Goal: Transaction & Acquisition: Purchase product/service

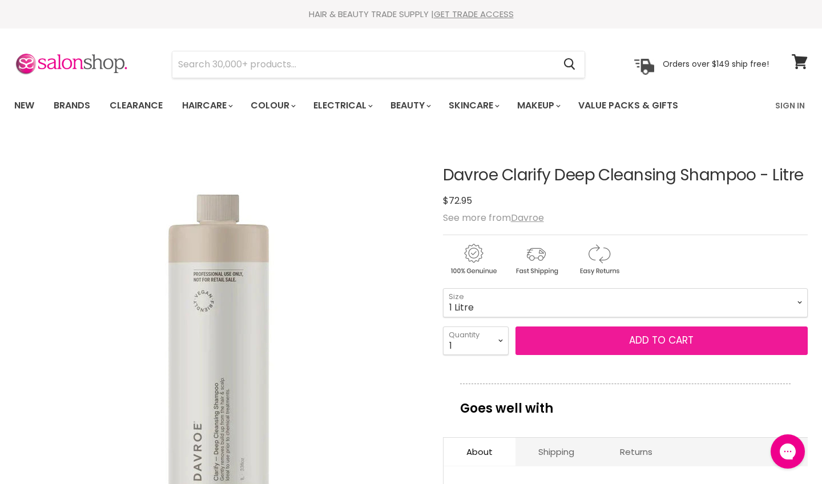
click at [670, 341] on span "Add to cart" at bounding box center [661, 340] width 65 height 14
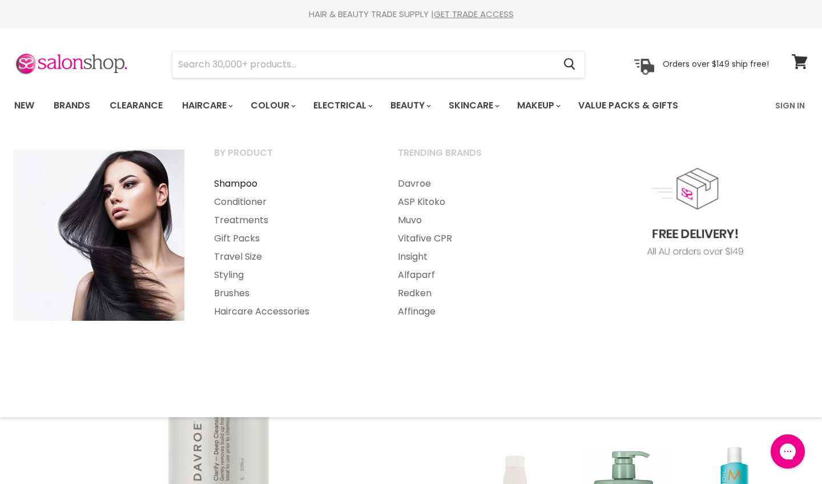
click at [259, 185] on link "Shampoo" at bounding box center [291, 184] width 182 height 18
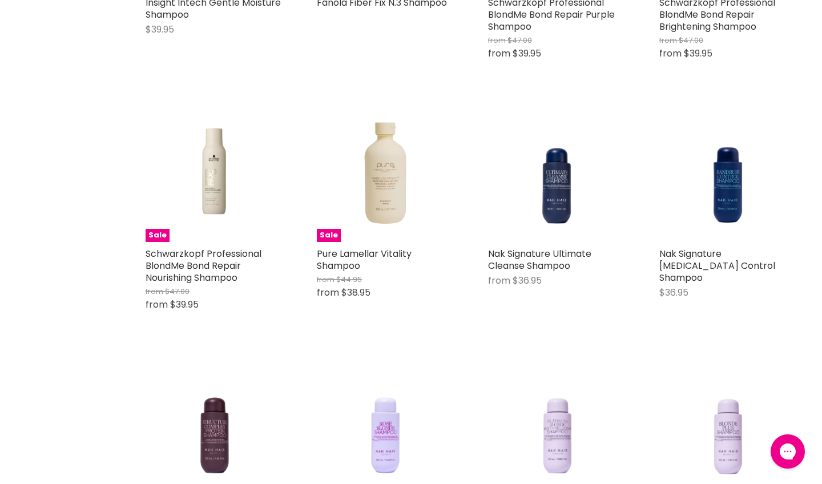
scroll to position [1838, 0]
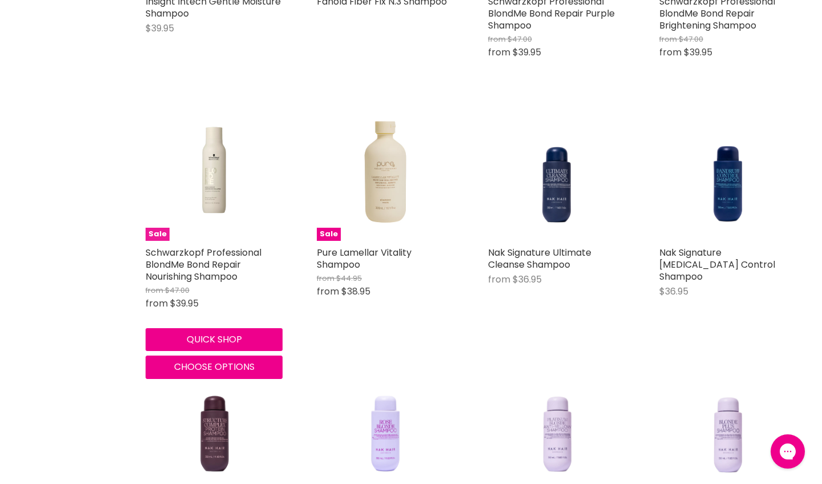
click at [235, 191] on img "Main content" at bounding box center [214, 172] width 137 height 103
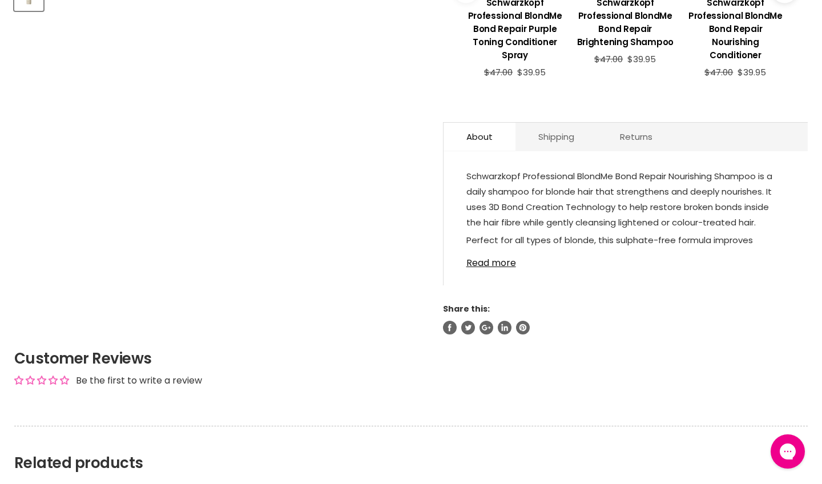
scroll to position [578, 0]
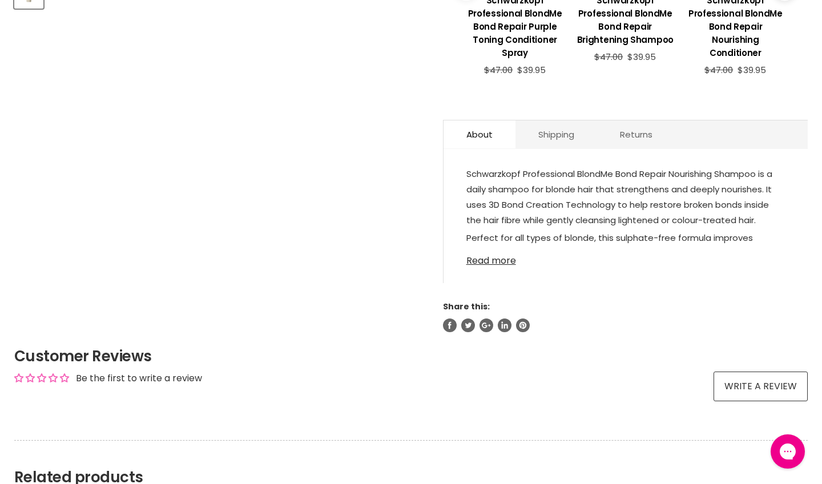
click at [490, 266] on link "Read more" at bounding box center [625, 257] width 319 height 17
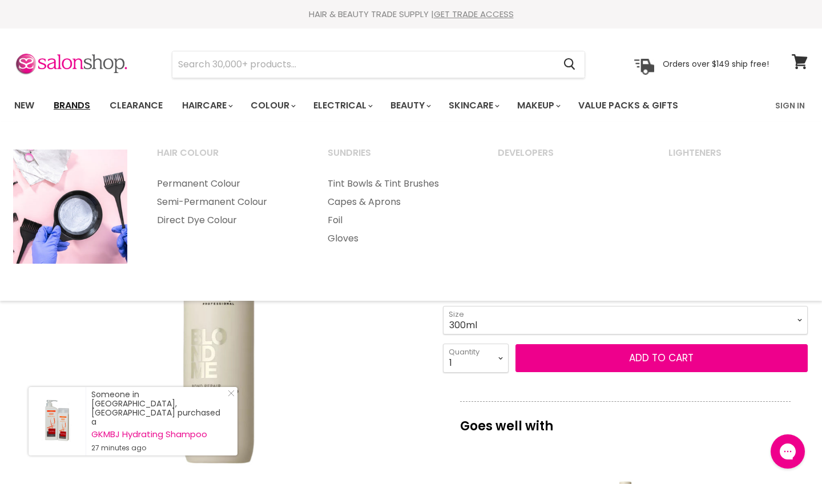
scroll to position [0, 0]
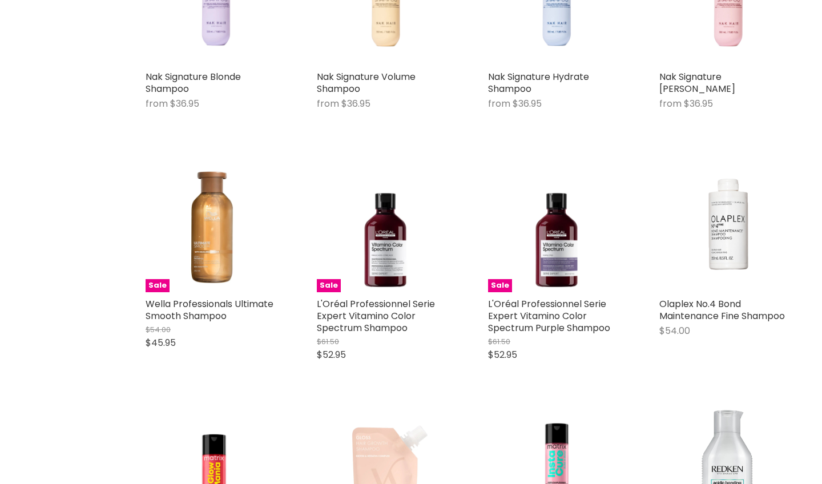
scroll to position [2589, 0]
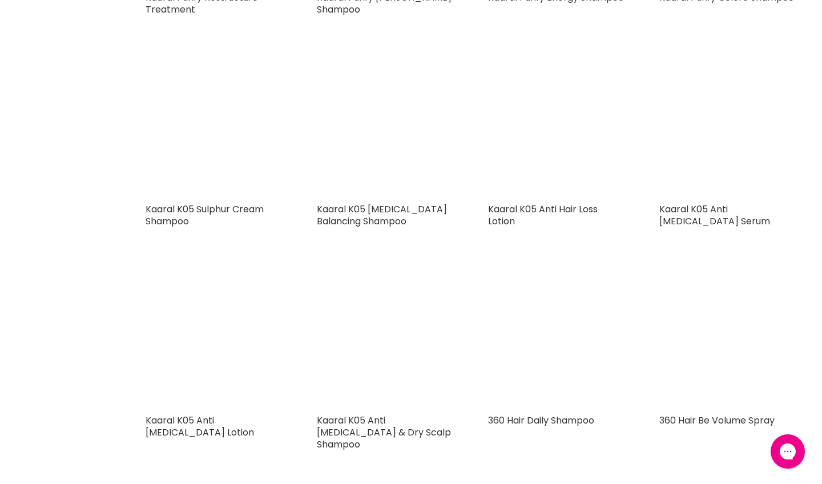
scroll to position [4992, 1]
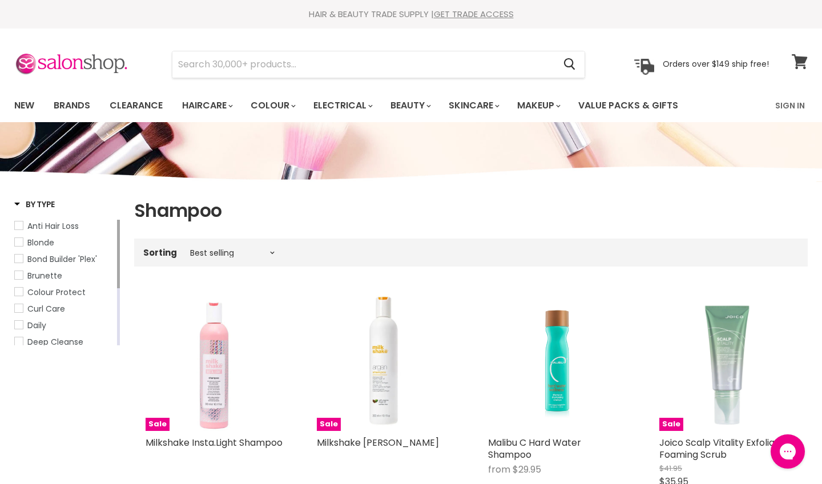
click at [804, 58] on span at bounding box center [807, 55] width 13 height 13
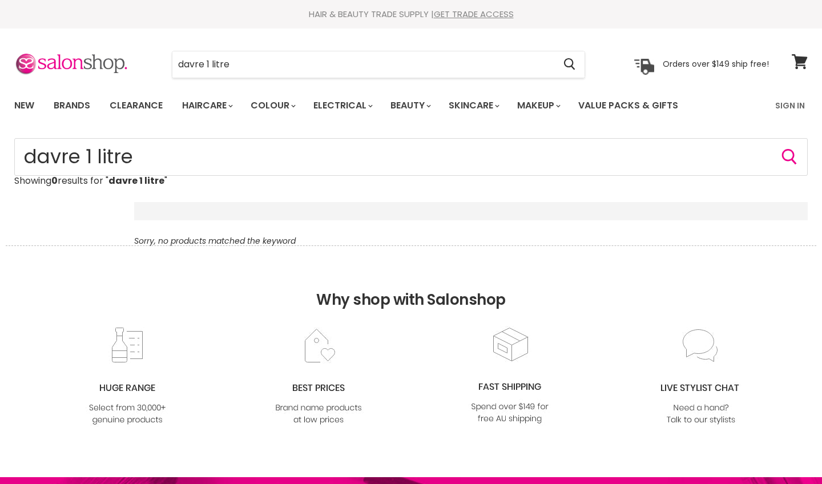
click at [201, 61] on input "davre 1 litre" at bounding box center [363, 64] width 382 height 26
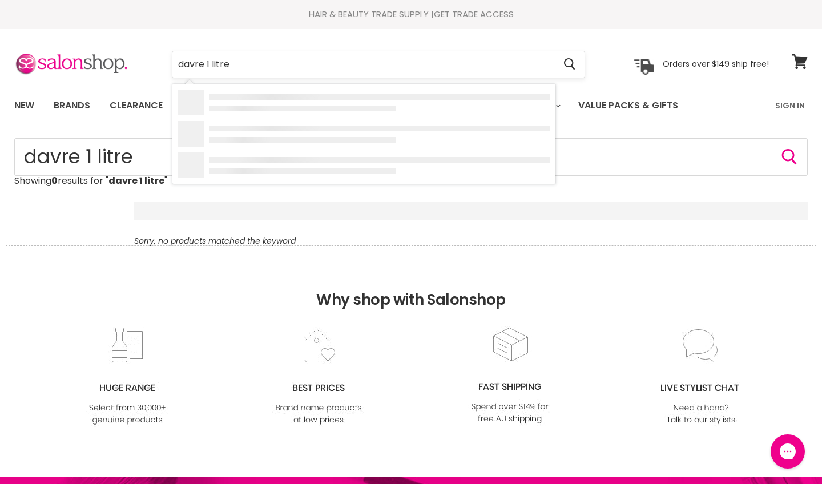
type input "davroe 1 litre"
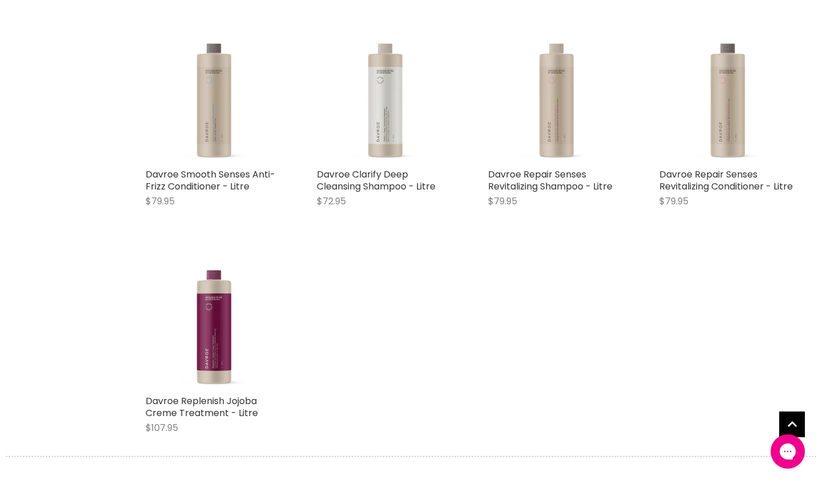
scroll to position [688, 0]
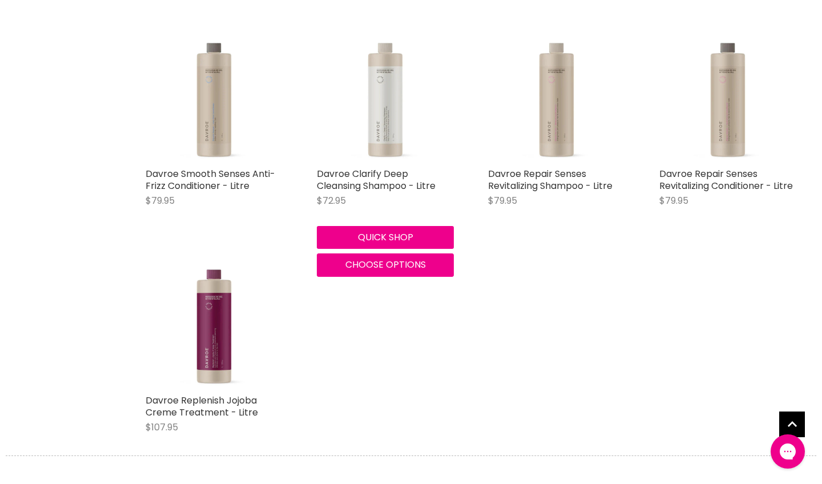
click at [383, 131] on img "Main content" at bounding box center [385, 93] width 137 height 137
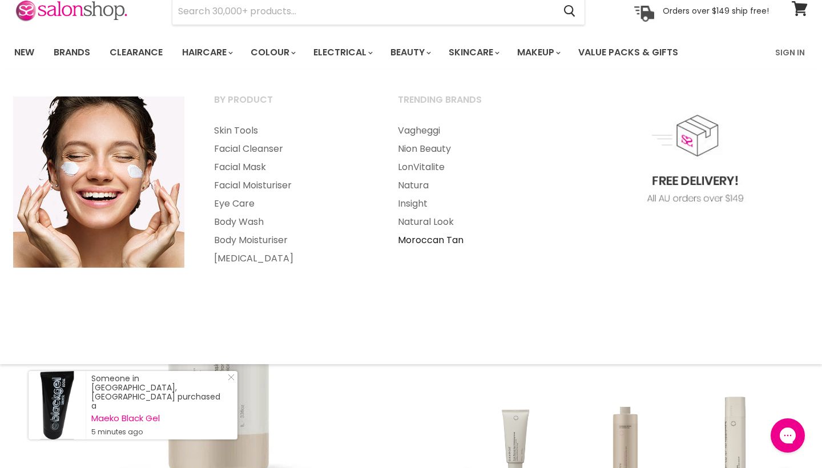
scroll to position [71, 0]
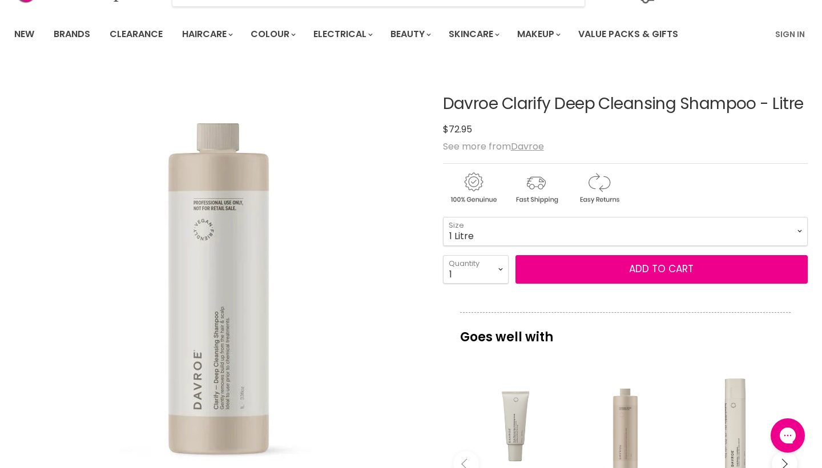
click at [757, 360] on div "Goes well with imageUrl Davroe Scalp Remedy Spa Exfoliating Scrub $47.95 imageU…" at bounding box center [625, 439] width 365 height 255
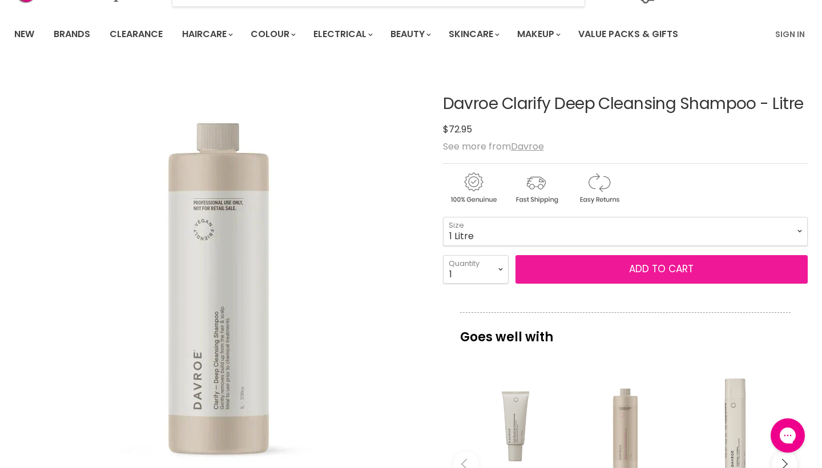
click at [612, 271] on button "Add to cart" at bounding box center [661, 269] width 292 height 29
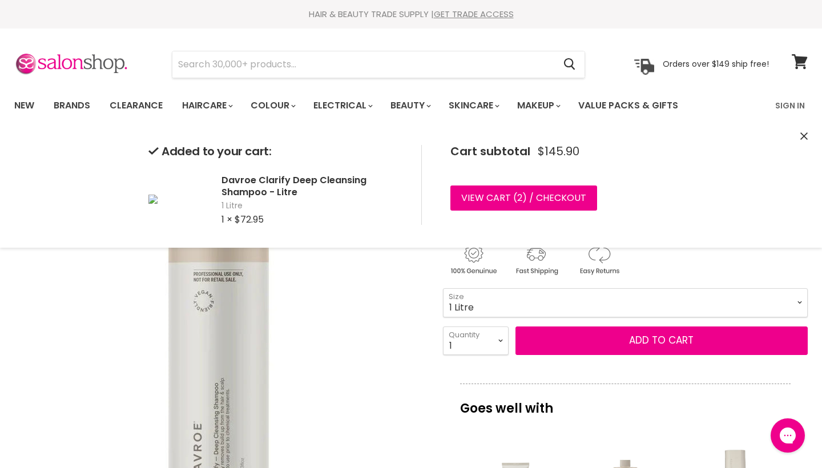
scroll to position [0, 0]
click at [377, 316] on img "Davroe Clarify Deep Cleansing Shampoo - Litre image. Click or Scroll to Zoom." at bounding box center [218, 342] width 409 height 409
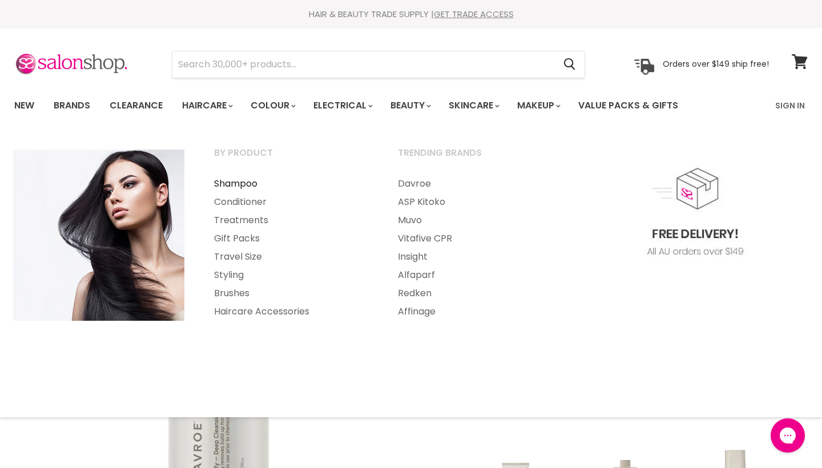
click at [251, 183] on link "Shampoo" at bounding box center [291, 184] width 182 height 18
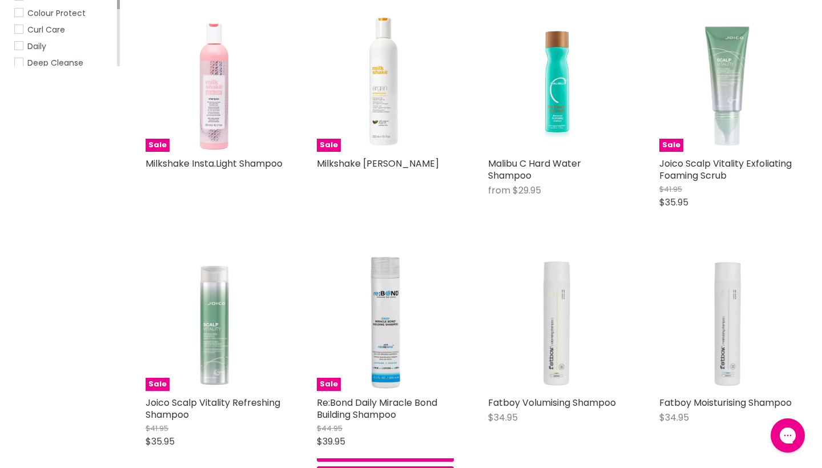
scroll to position [129, 0]
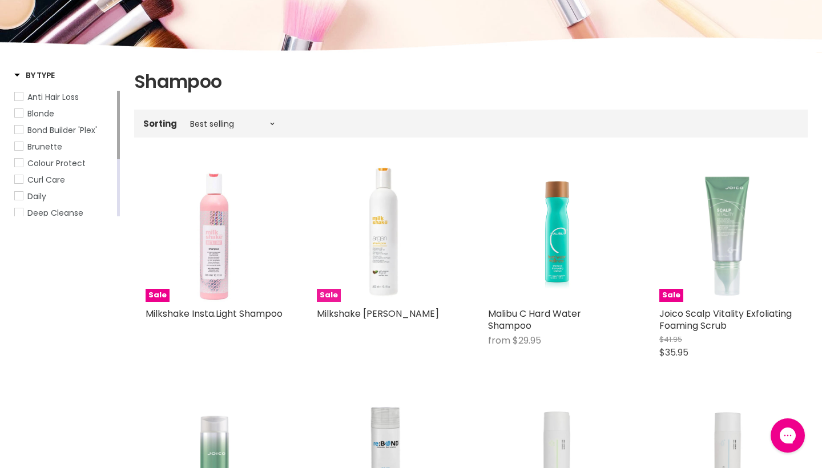
click at [390, 238] on img "Main content" at bounding box center [385, 233] width 137 height 137
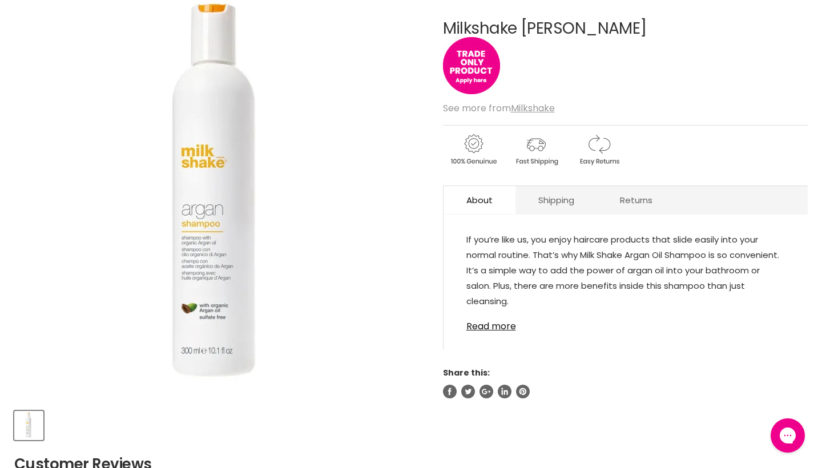
scroll to position [155, 0]
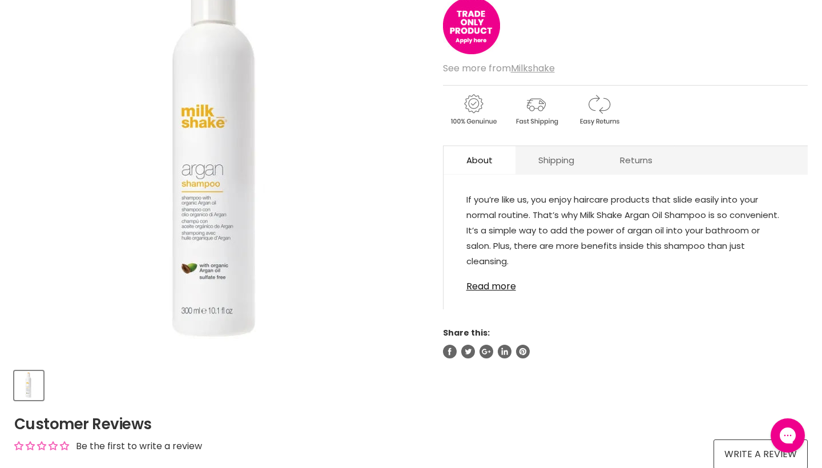
drag, startPoint x: 501, startPoint y: 283, endPoint x: 586, endPoint y: 276, distance: 85.9
click at [501, 283] on div "If you’re like us, you enjoy haircare products that slide easily into your norm…" at bounding box center [626, 247] width 364 height 123
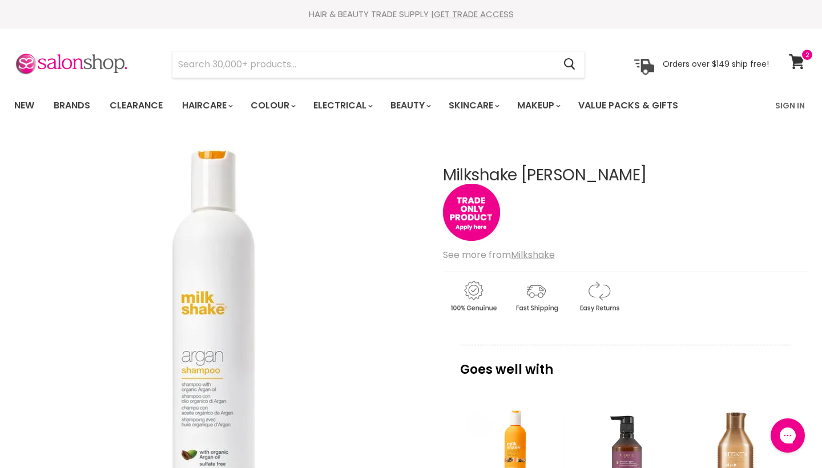
scroll to position [0, 0]
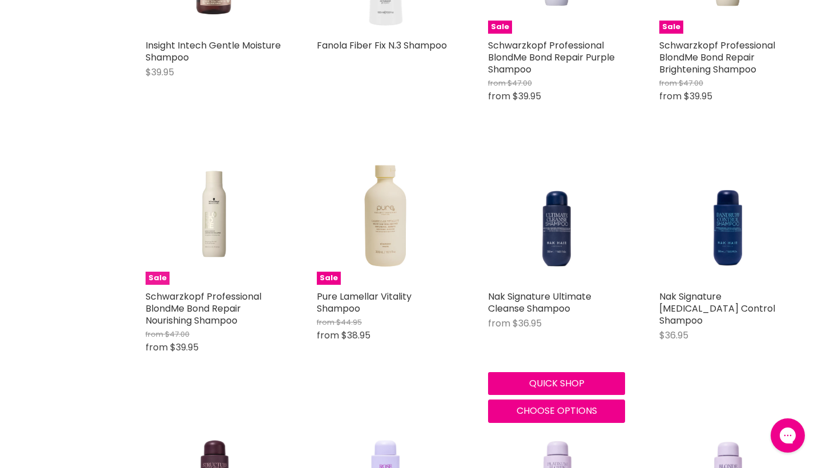
scroll to position [1812, 0]
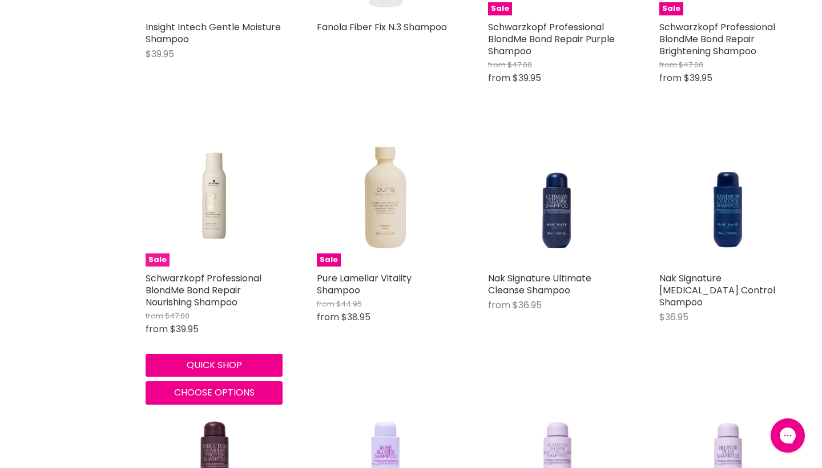
click at [211, 204] on img "Main content" at bounding box center [214, 198] width 137 height 103
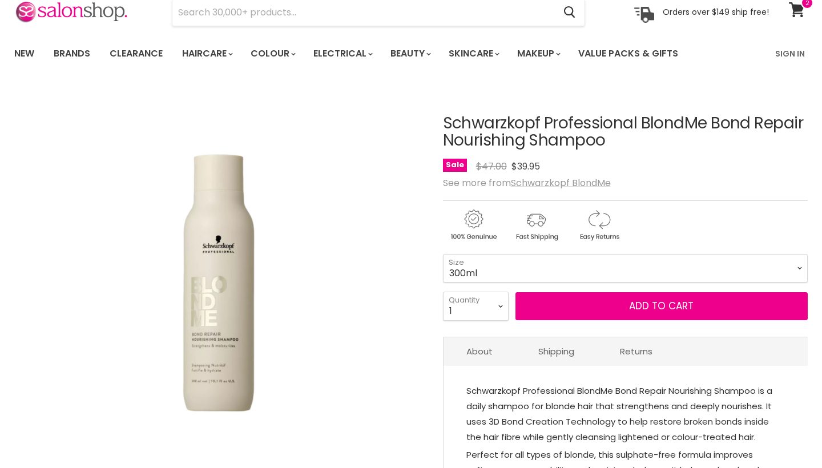
scroll to position [55, 0]
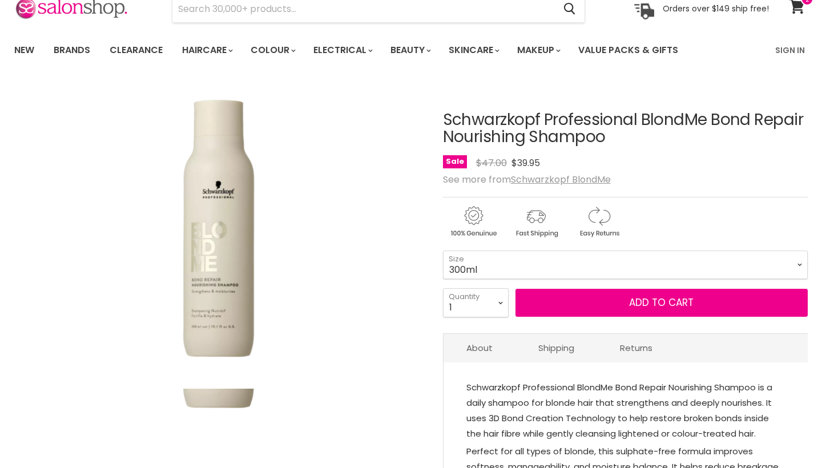
click at [207, 336] on img "Schwarzkopf Professional BlondMe Bond Repair Nourishing Shampoo image. Click or…" at bounding box center [218, 235] width 409 height 307
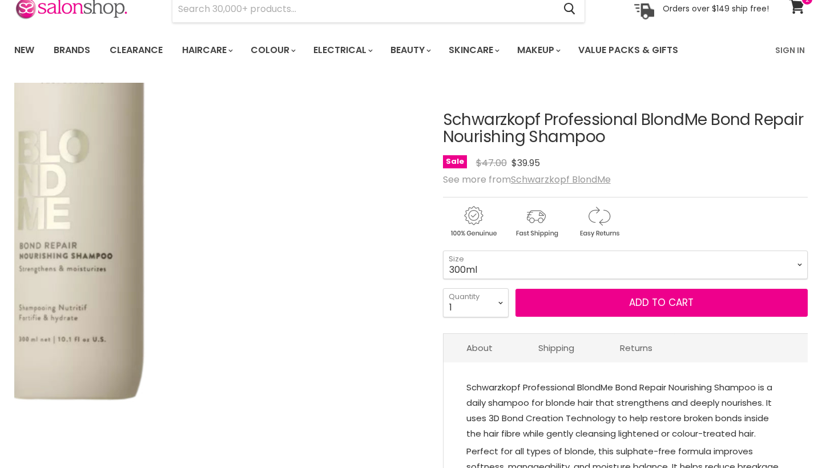
click at [366, 319] on img "Schwarzkopf Professional BlondMe Bond Repair Nourishing Shampoo image. Click or…" at bounding box center [72, 156] width 817 height 613
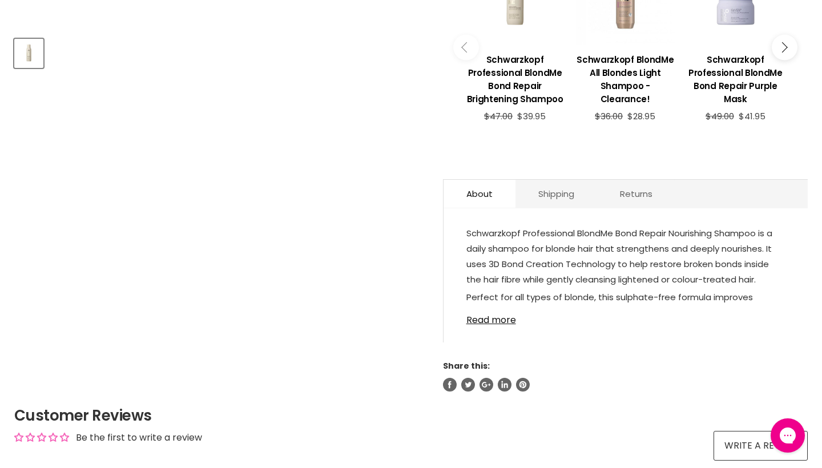
scroll to position [519, 0]
click at [485, 320] on link "Read more" at bounding box center [625, 316] width 319 height 17
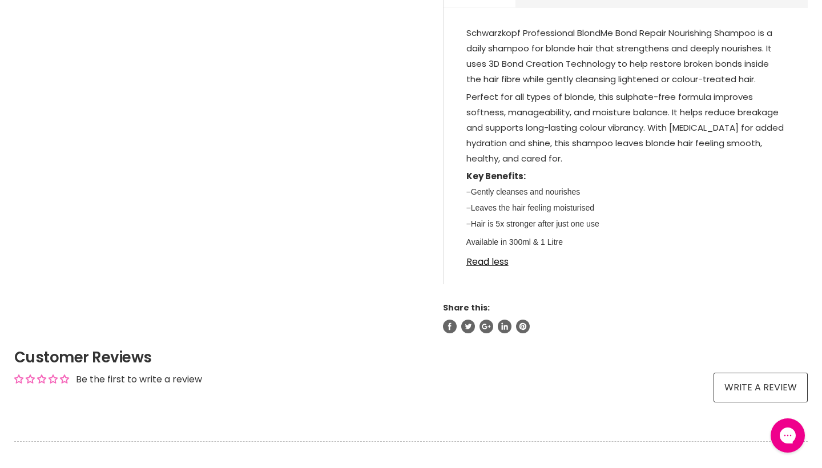
scroll to position [652, 0]
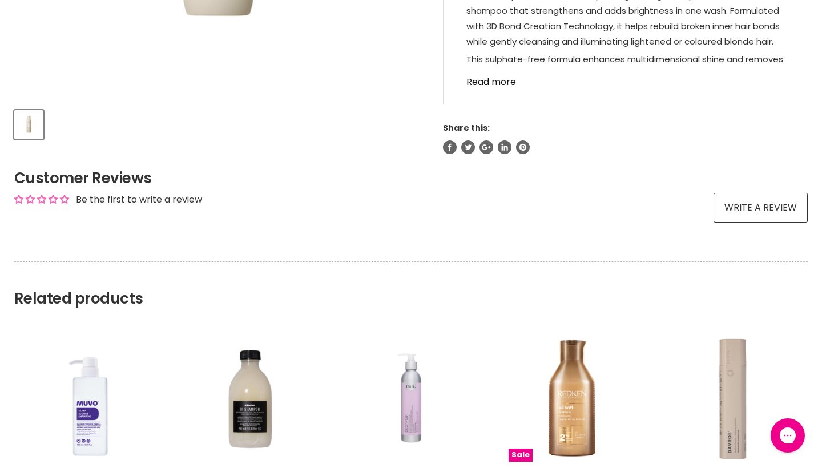
scroll to position [283, 0]
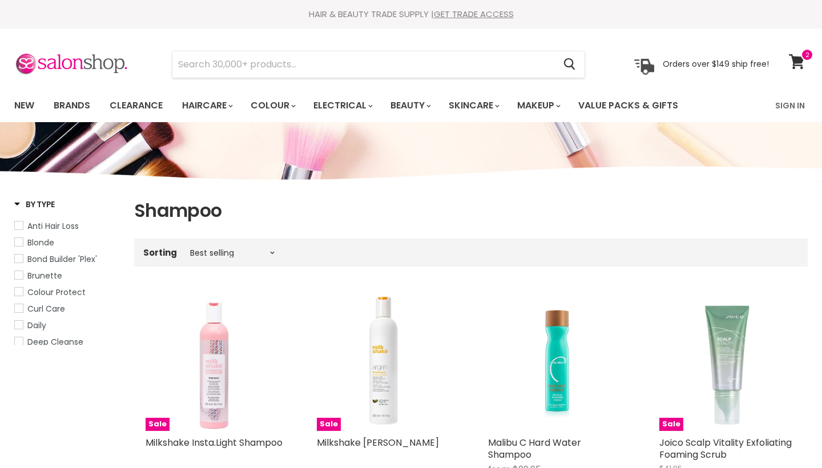
scroll to position [2643, 0]
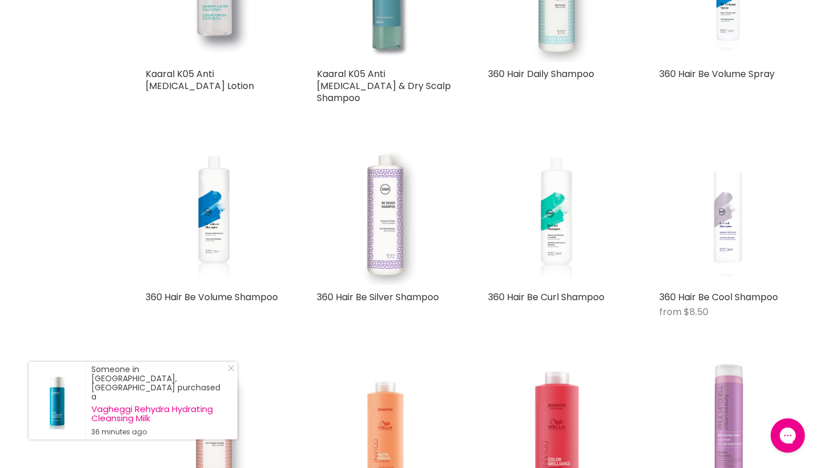
scroll to position [5250, 1]
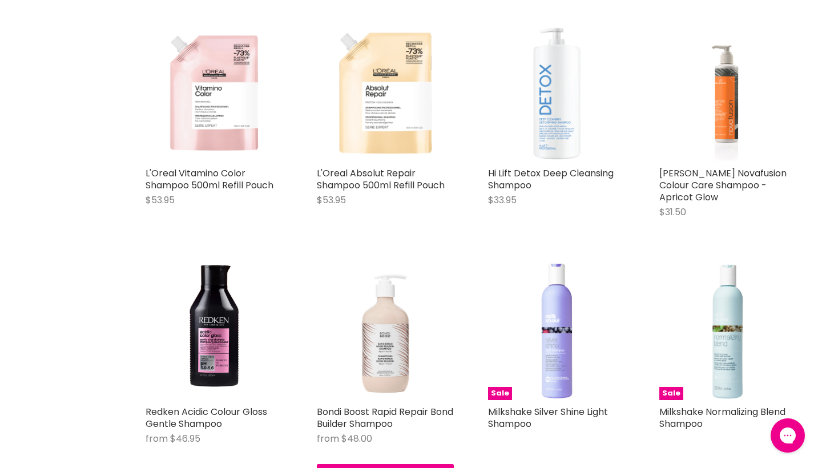
scroll to position [3350, 0]
click at [353, 354] on img "Main content" at bounding box center [385, 332] width 137 height 137
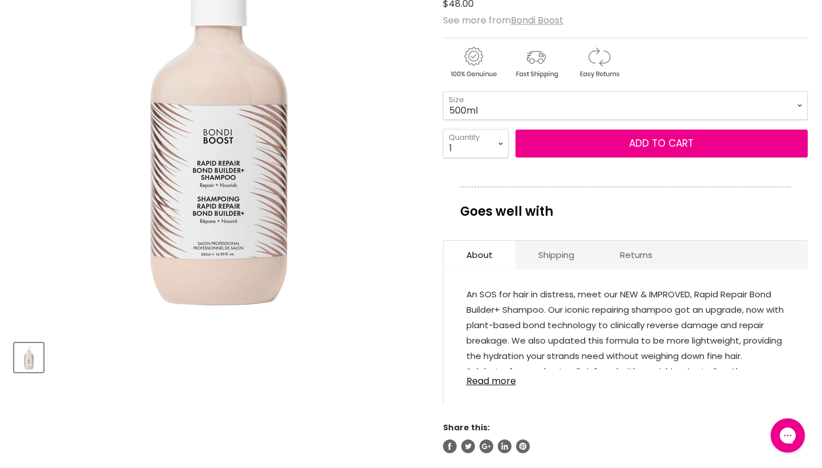
scroll to position [219, 0]
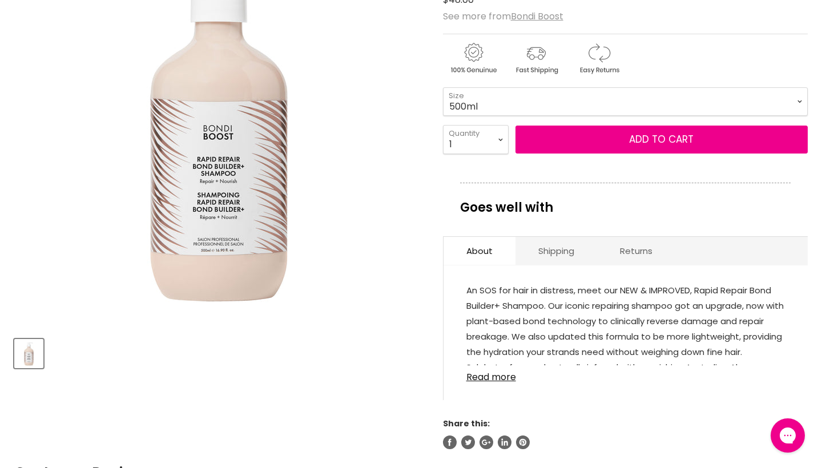
drag, startPoint x: 504, startPoint y: 374, endPoint x: 504, endPoint y: 380, distance: 6.3
click at [504, 374] on link "Read more" at bounding box center [625, 373] width 319 height 17
click at [504, 380] on span "An SOS for hair in distress, meet our NEW & IMPROVED, Rapid Repair Bond Builder…" at bounding box center [624, 344] width 317 height 120
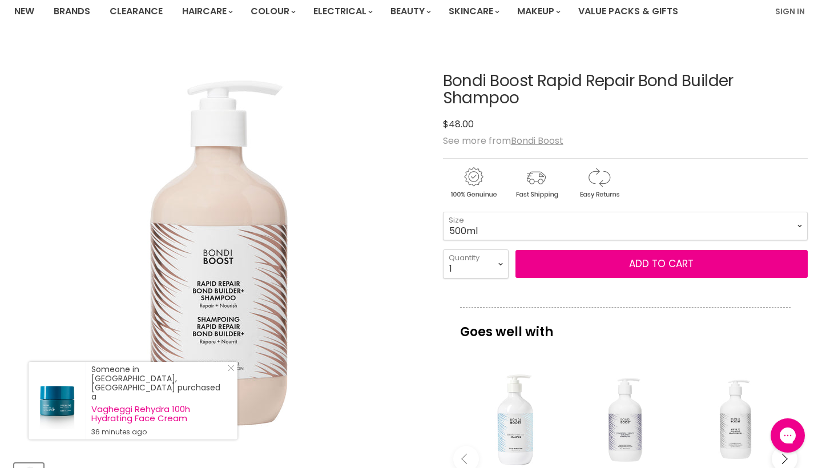
scroll to position [97, 0]
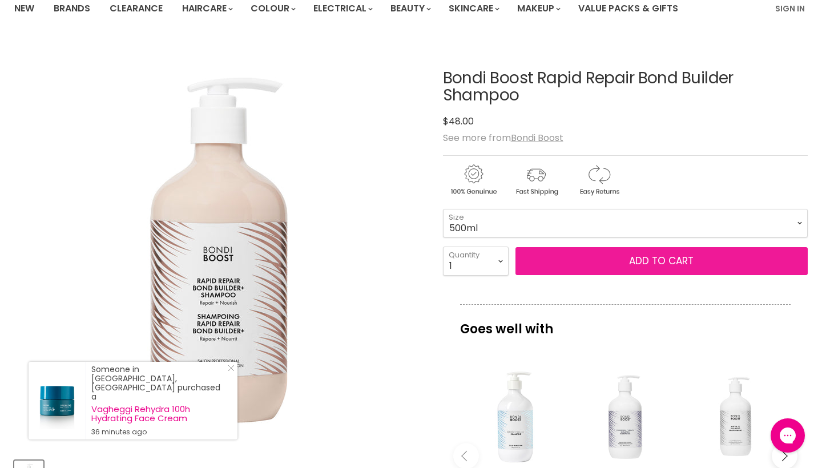
click at [595, 265] on button "Add to cart" at bounding box center [661, 261] width 292 height 29
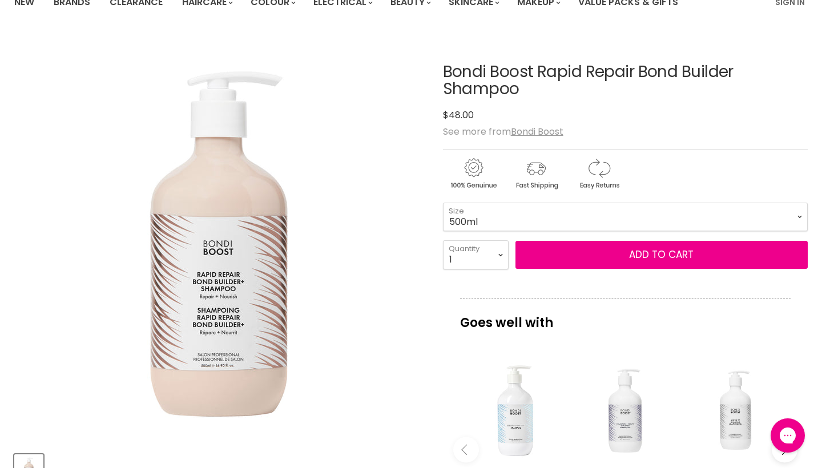
scroll to position [87, 0]
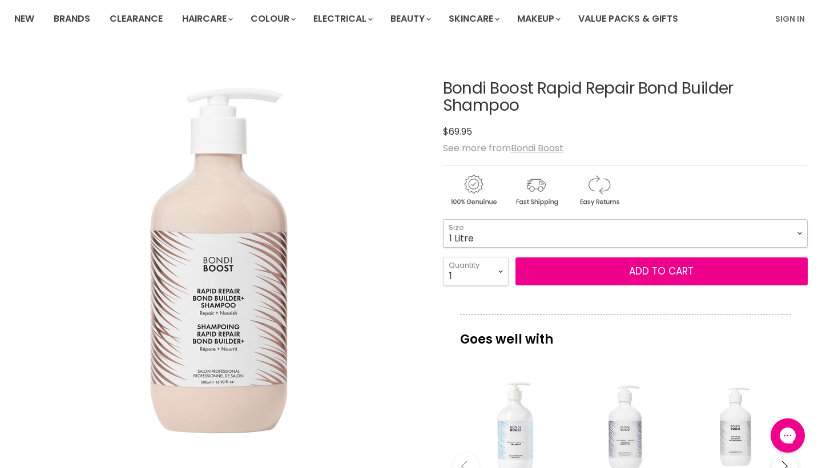
select select "500ml"
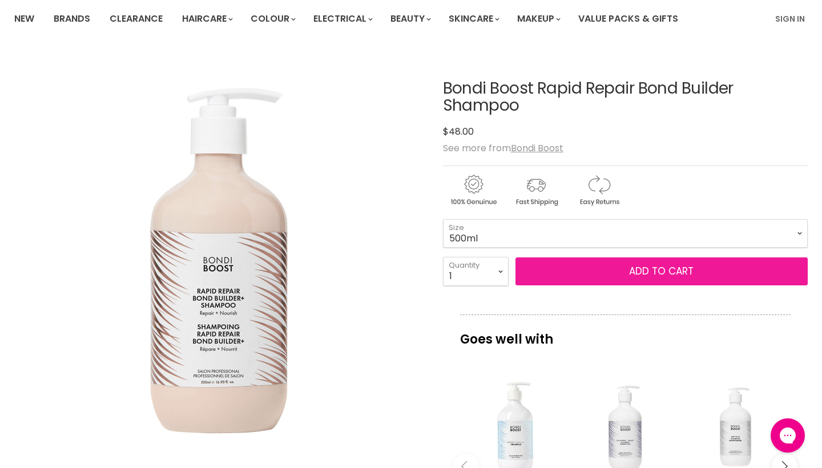
click at [607, 269] on button "Add to cart" at bounding box center [661, 271] width 292 height 29
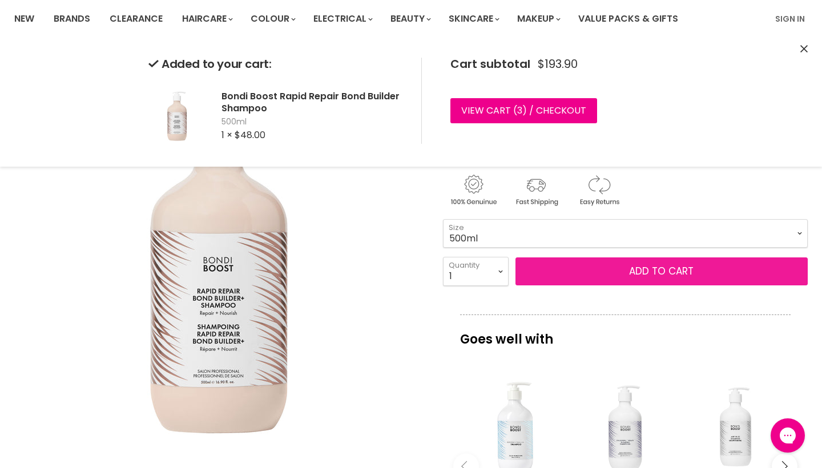
click at [612, 273] on button "Add to cart" at bounding box center [661, 271] width 292 height 29
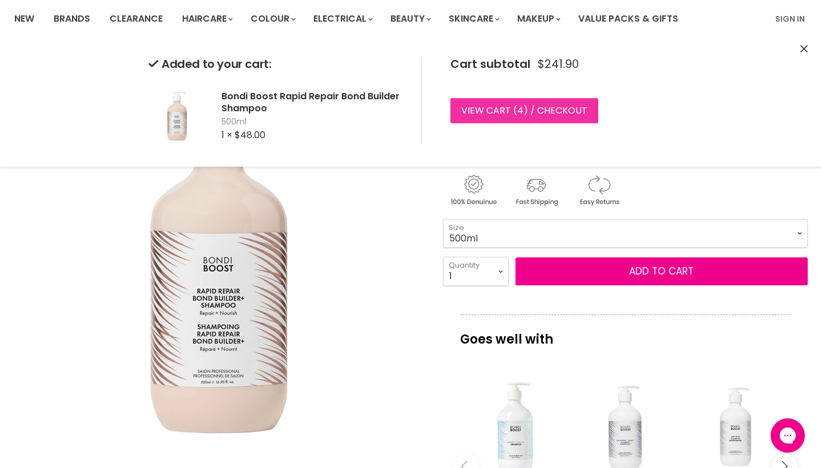
click at [547, 108] on link "View cart ( 4 ) / Checkout" at bounding box center [524, 110] width 148 height 25
